Goal: Check status

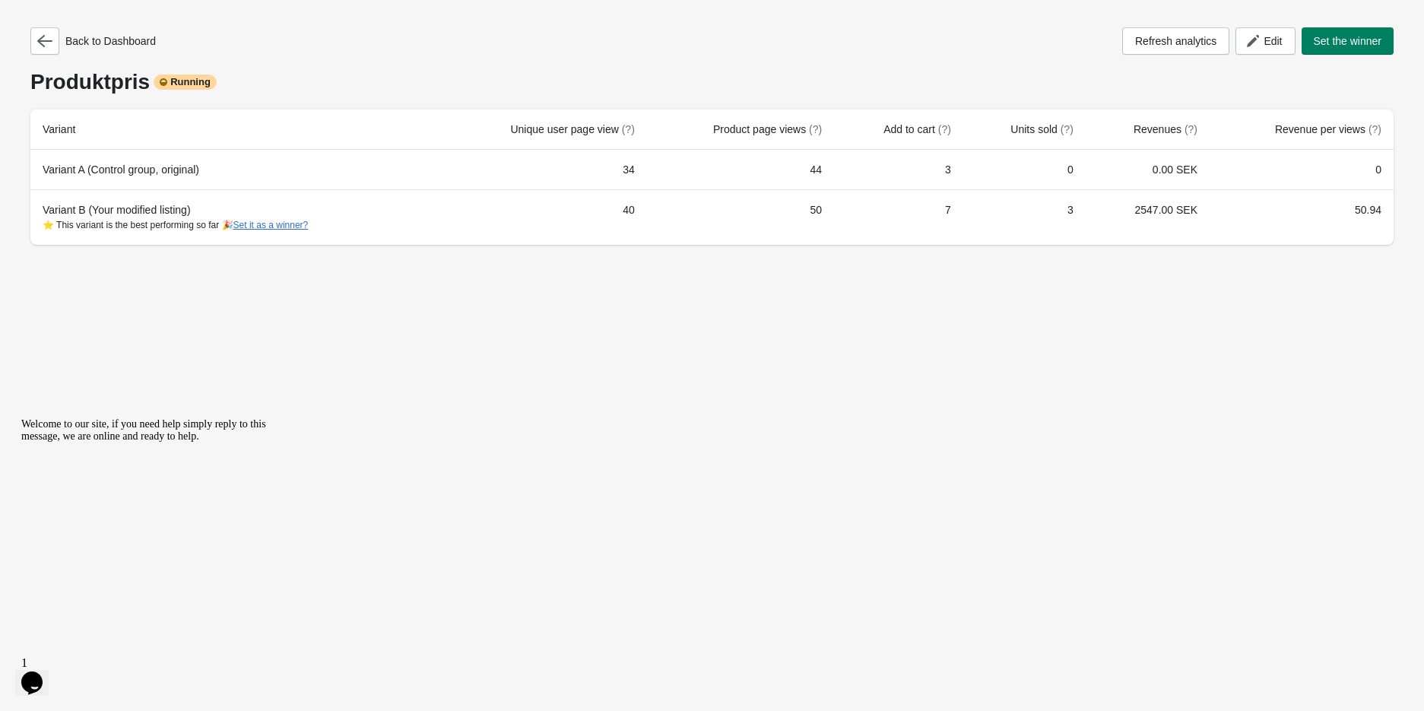
drag, startPoint x: 1245, startPoint y: 441, endPoint x: 1161, endPoint y: 532, distance: 123.8
click at [1245, 441] on div "Back to Dashboard Refresh analytics Edit Set the winner Produktpris Running Var…" at bounding box center [712, 355] width 1424 height 711
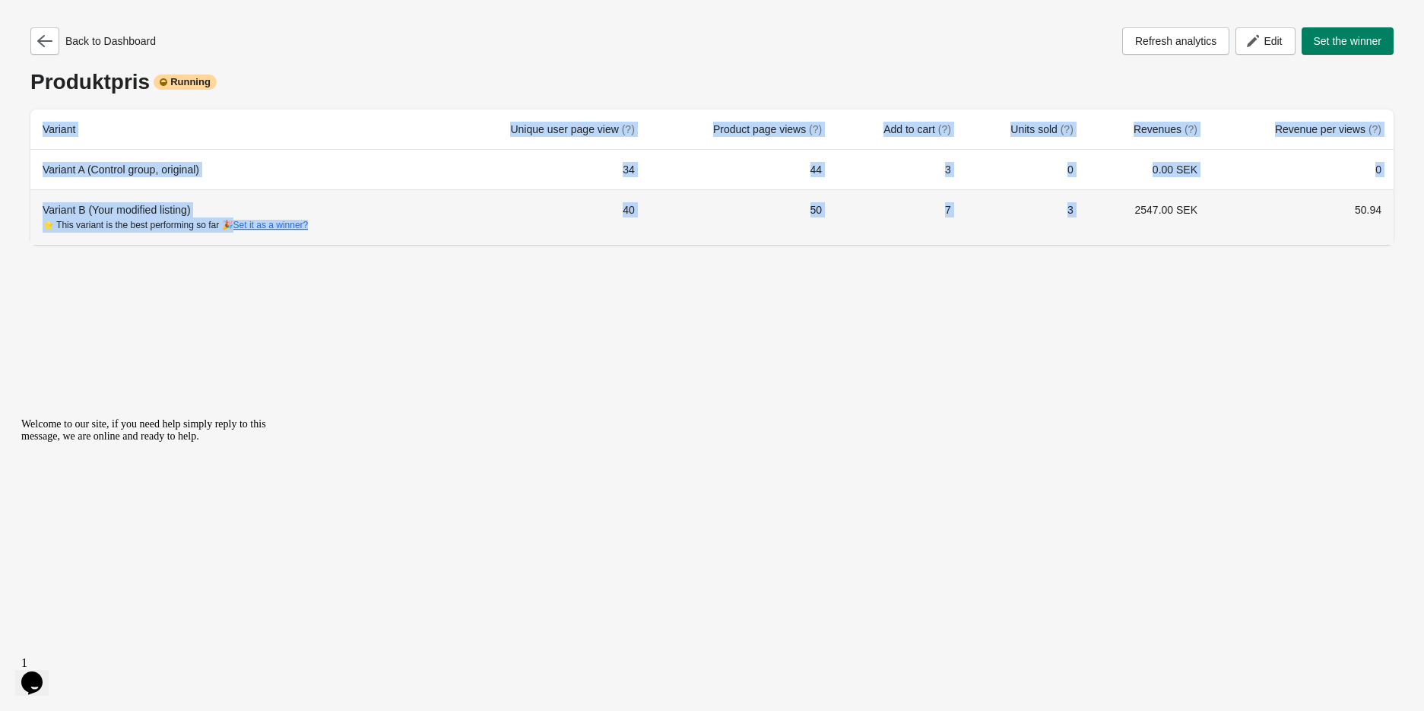
drag, startPoint x: 1113, startPoint y: 214, endPoint x: 1030, endPoint y: 269, distance: 99.1
click at [1031, 267] on div "Back to Dashboard Refresh analytics Edit Set the winner Produktpris Running Var…" at bounding box center [712, 355] width 1424 height 711
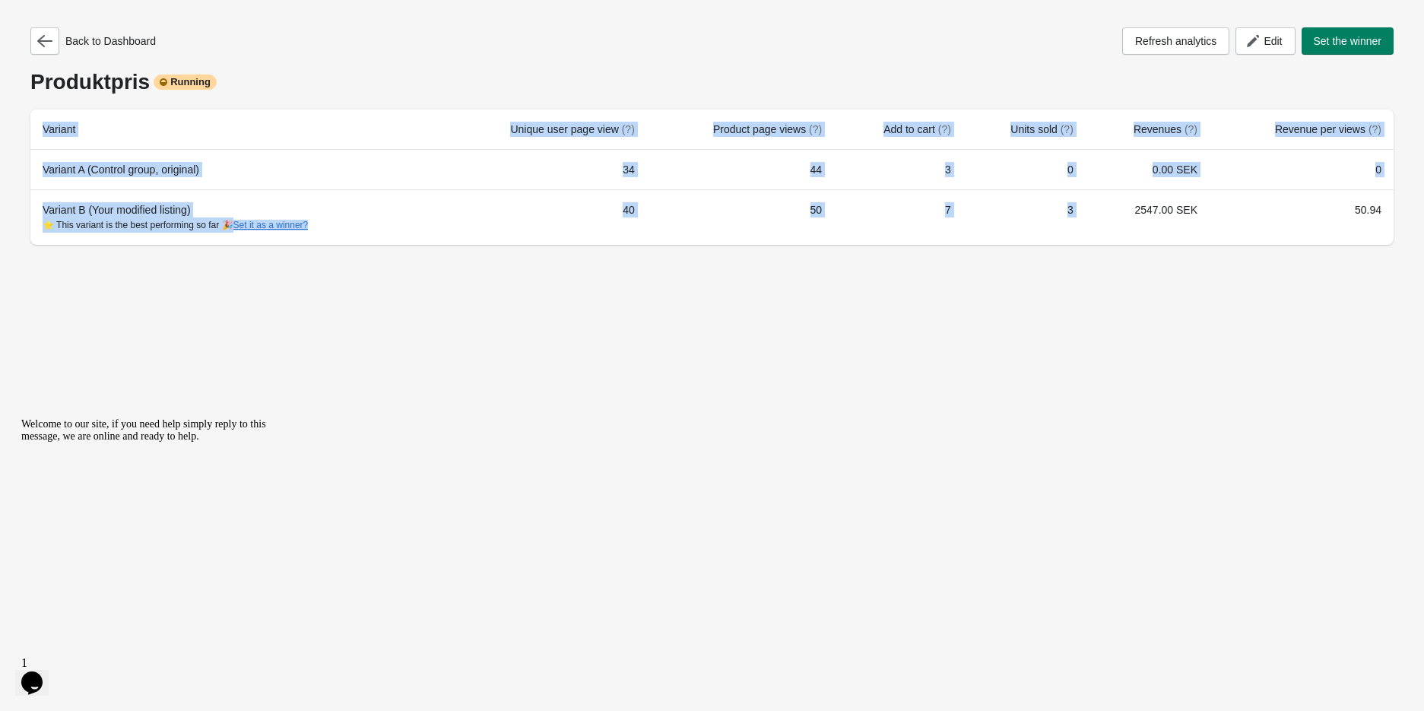
drag, startPoint x: 1027, startPoint y: 277, endPoint x: 955, endPoint y: 265, distance: 73.3
click at [1024, 277] on div "Back to Dashboard Refresh analytics Edit Set the winner Produktpris Running Var…" at bounding box center [712, 355] width 1424 height 711
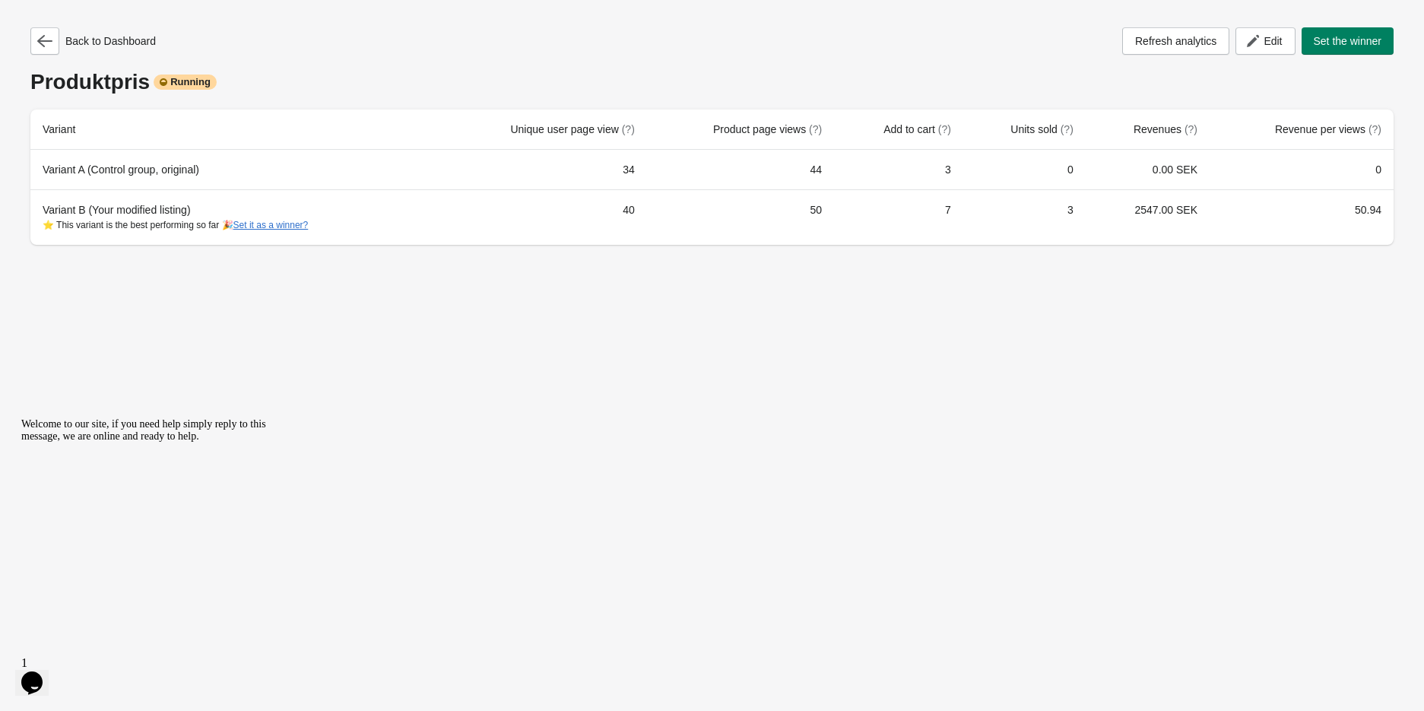
click at [538, 390] on div "Back to Dashboard Refresh analytics Edit Set the winner Produktpris Running Var…" at bounding box center [712, 355] width 1424 height 711
click at [27, 39] on div "Back to Dashboard Refresh analytics Edit Set the winner Produktpris Running Var…" at bounding box center [712, 131] width 1388 height 263
click at [1188, 46] on span "Refresh analytics" at bounding box center [1175, 41] width 81 height 12
click at [46, 44] on icon "button" at bounding box center [44, 40] width 15 height 15
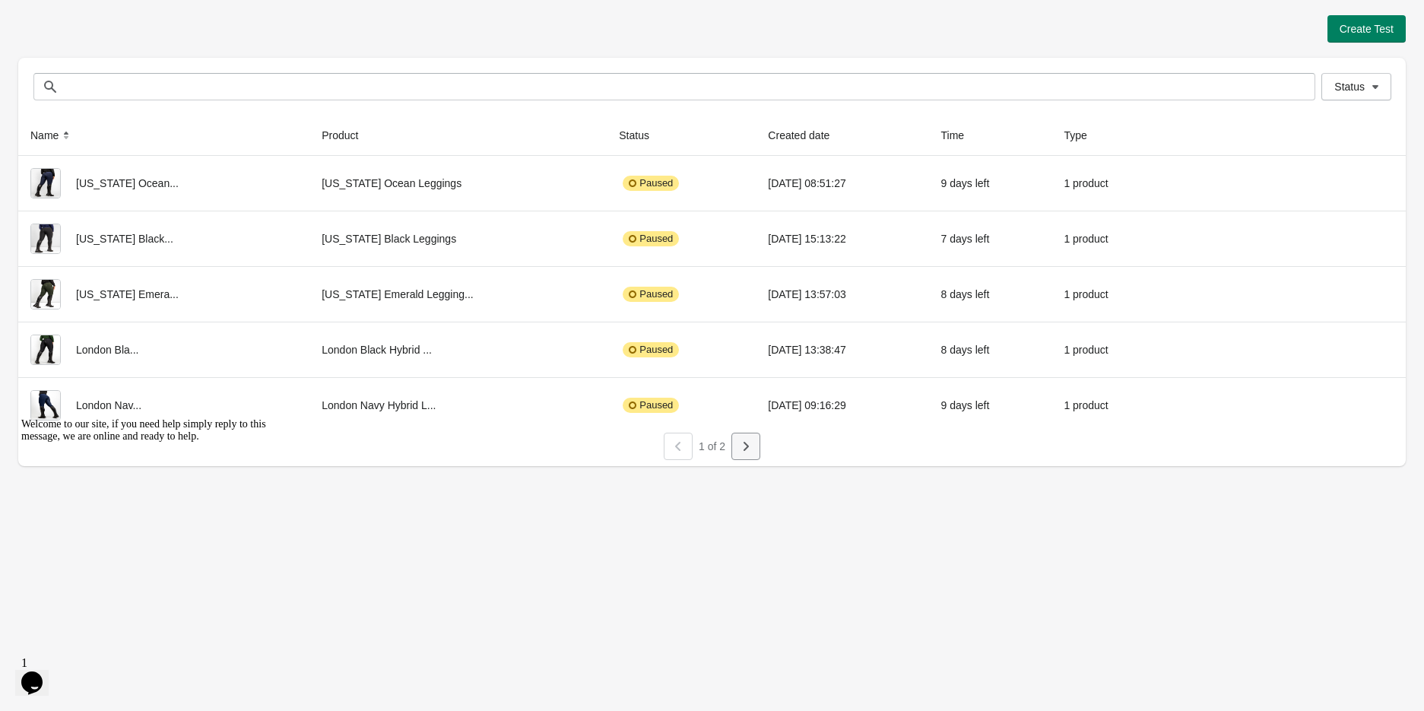
click at [751, 452] on icon "button" at bounding box center [745, 446] width 15 height 15
